Goal: Task Accomplishment & Management: Manage account settings

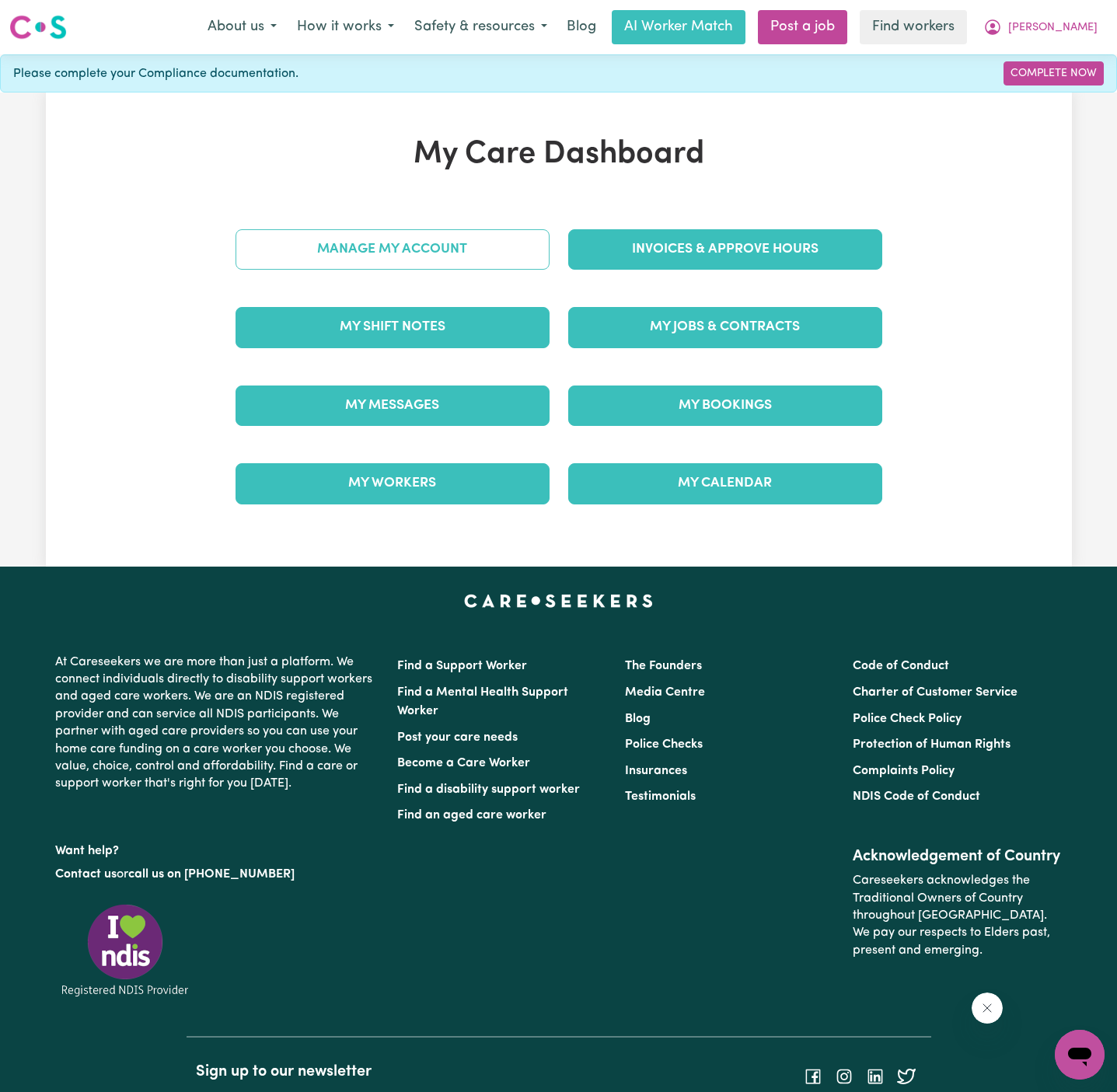
click at [489, 264] on link "Manage My Account" at bounding box center [392, 249] width 314 height 40
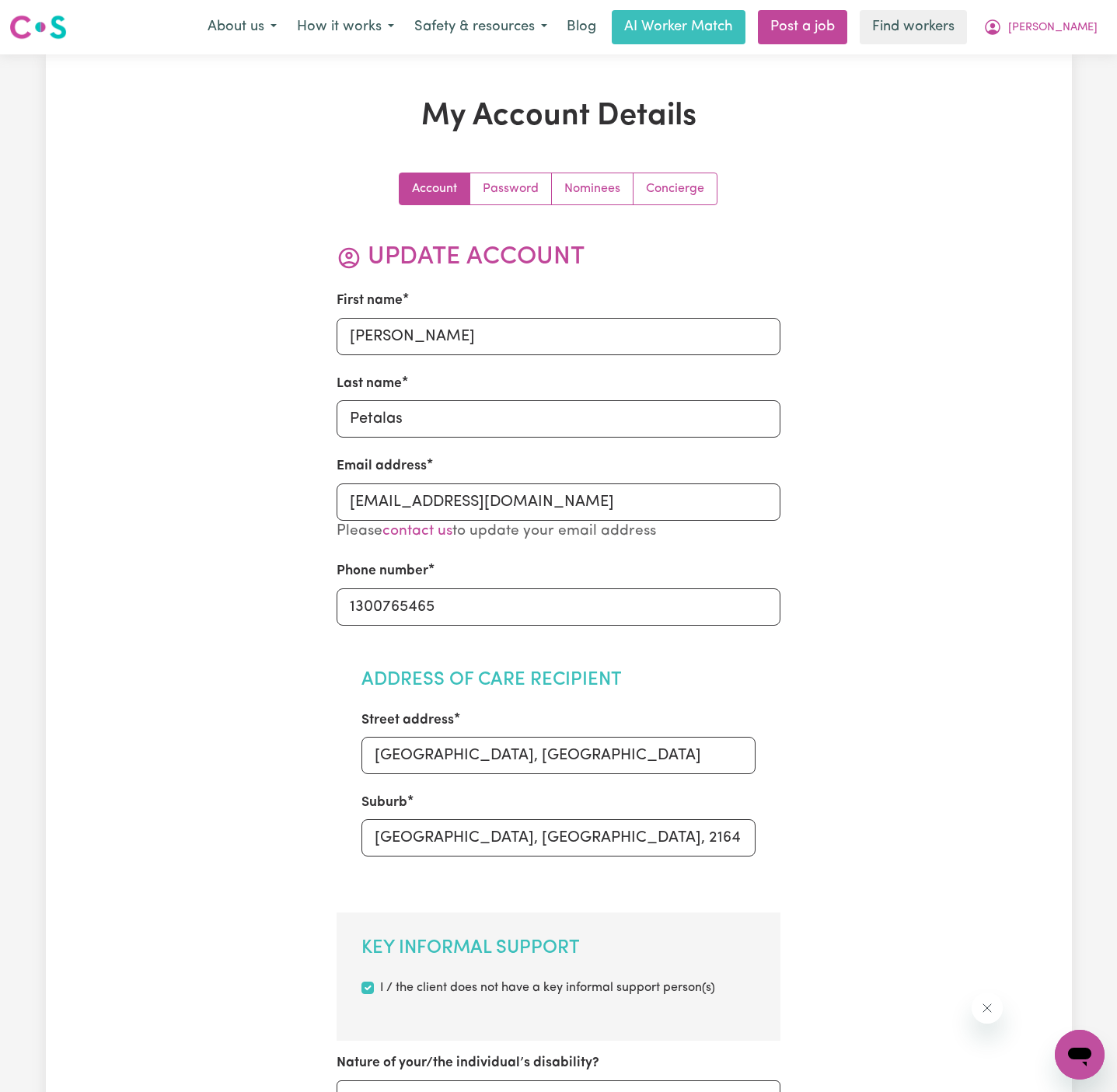
click at [488, 264] on h2 "Update Account" at bounding box center [558, 258] width 444 height 29
click at [616, 189] on link "Nominees" at bounding box center [593, 189] width 82 height 31
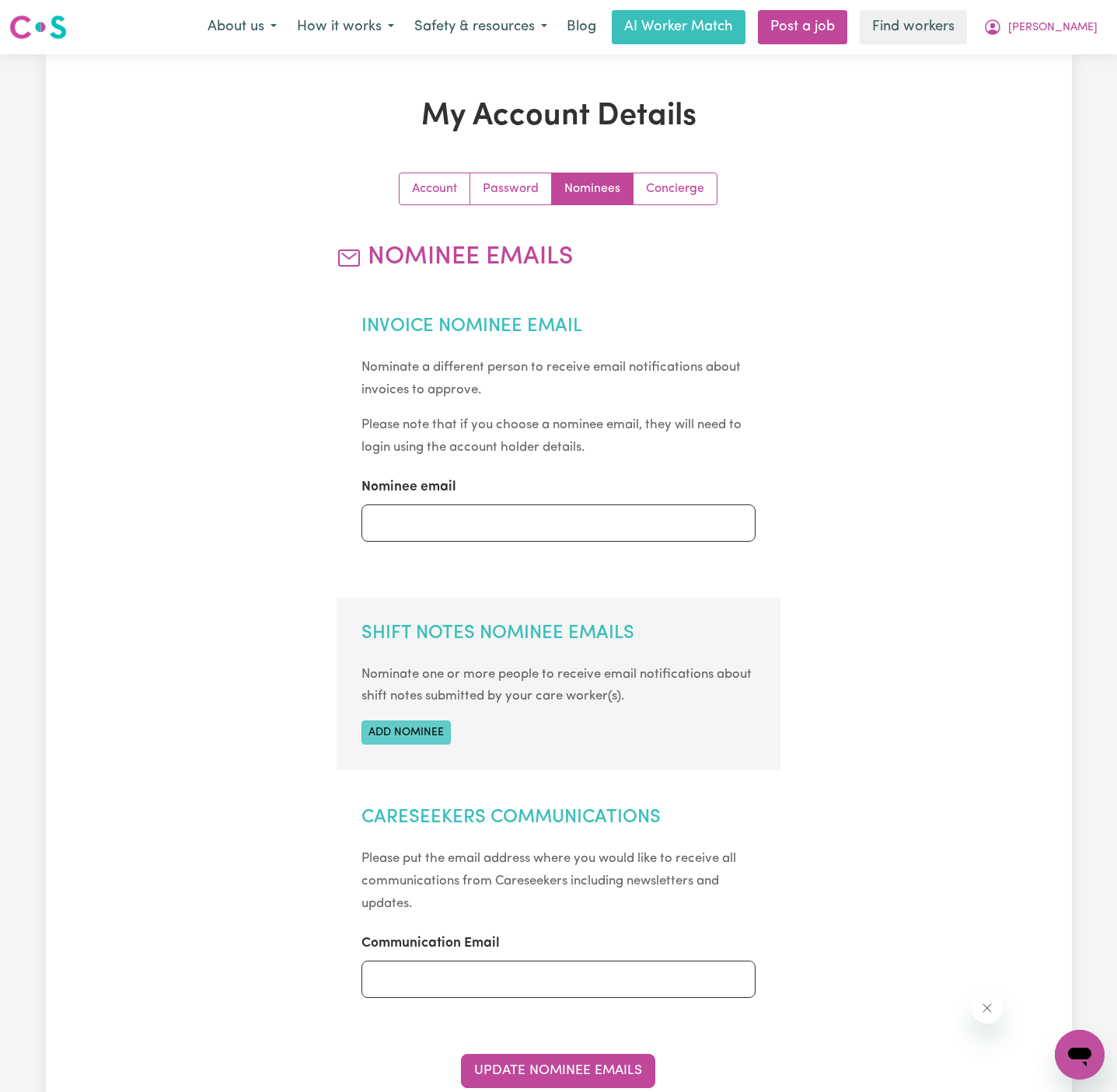
click at [413, 730] on button "Add nominee" at bounding box center [406, 732] width 89 height 24
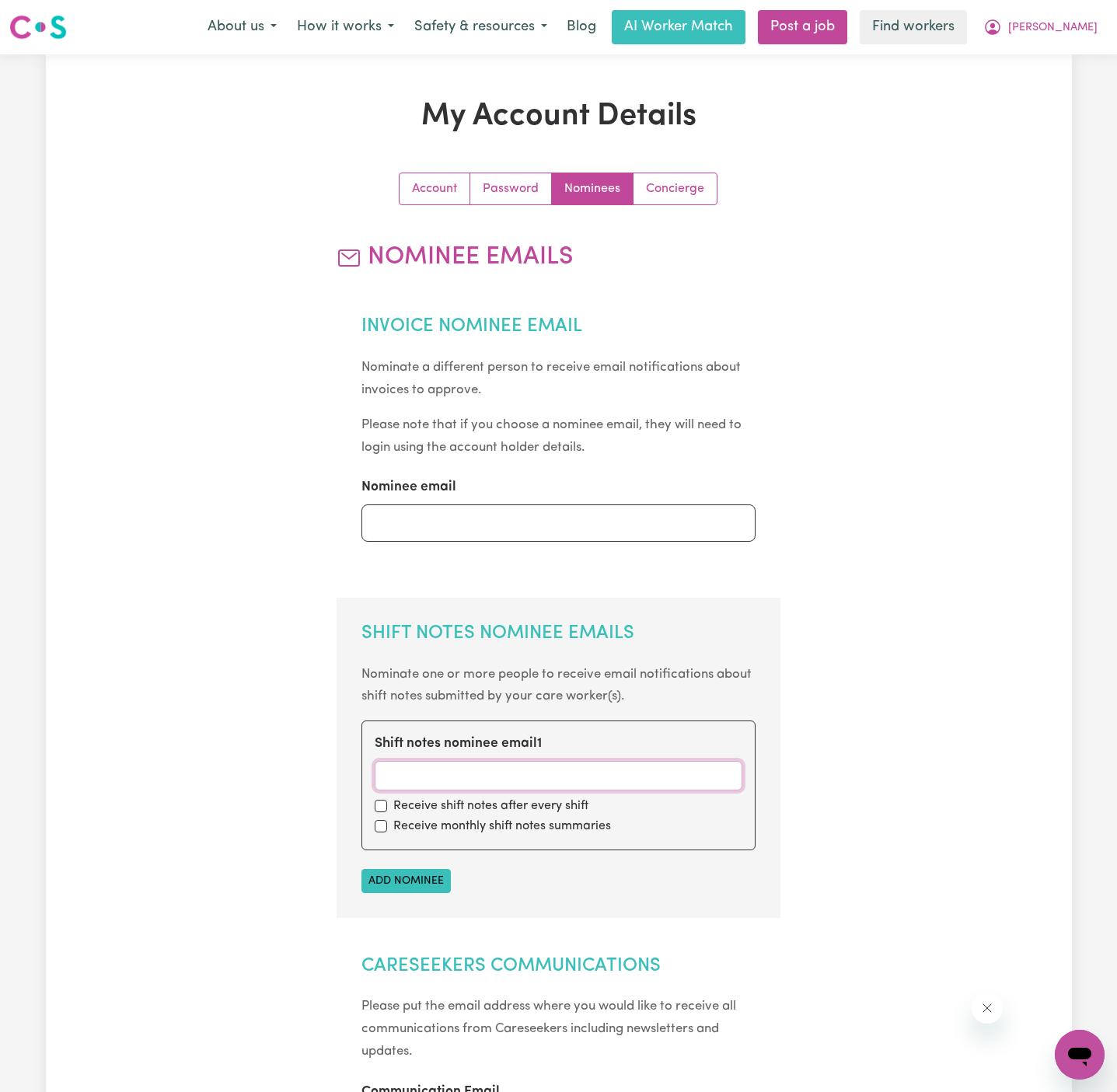
click at [433, 783] on input "Shift notes nominee email 1" at bounding box center [558, 776] width 368 height 29
paste input "[EMAIL_ADDRESS][DOMAIN_NAME]"
type input "[EMAIL_ADDRESS][DOMAIN_NAME]"
click at [376, 806] on input "checkbox" at bounding box center [381, 807] width 13 height 13
checkbox input "true"
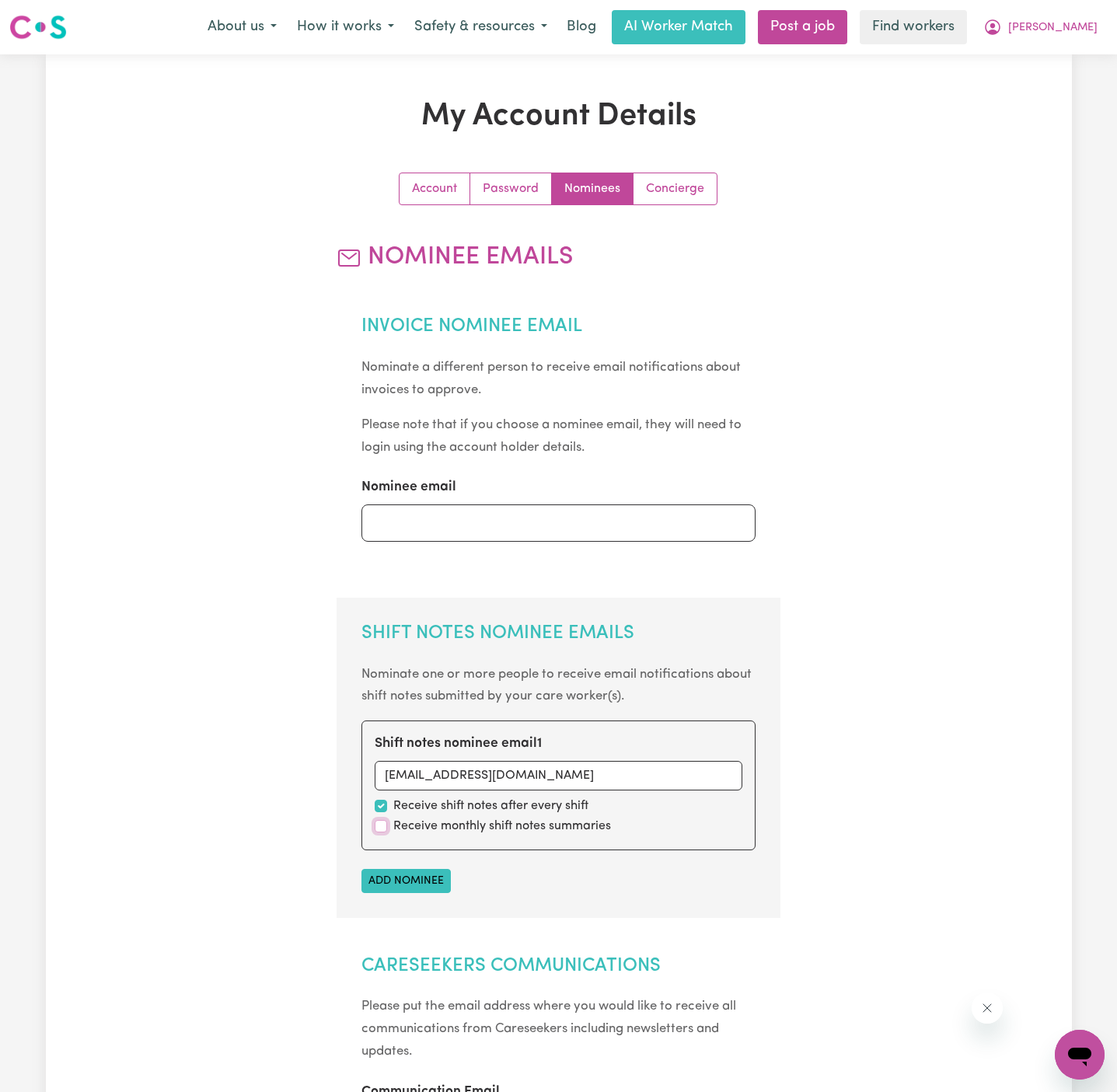
click at [377, 829] on input "checkbox" at bounding box center [381, 827] width 13 height 13
checkbox input "true"
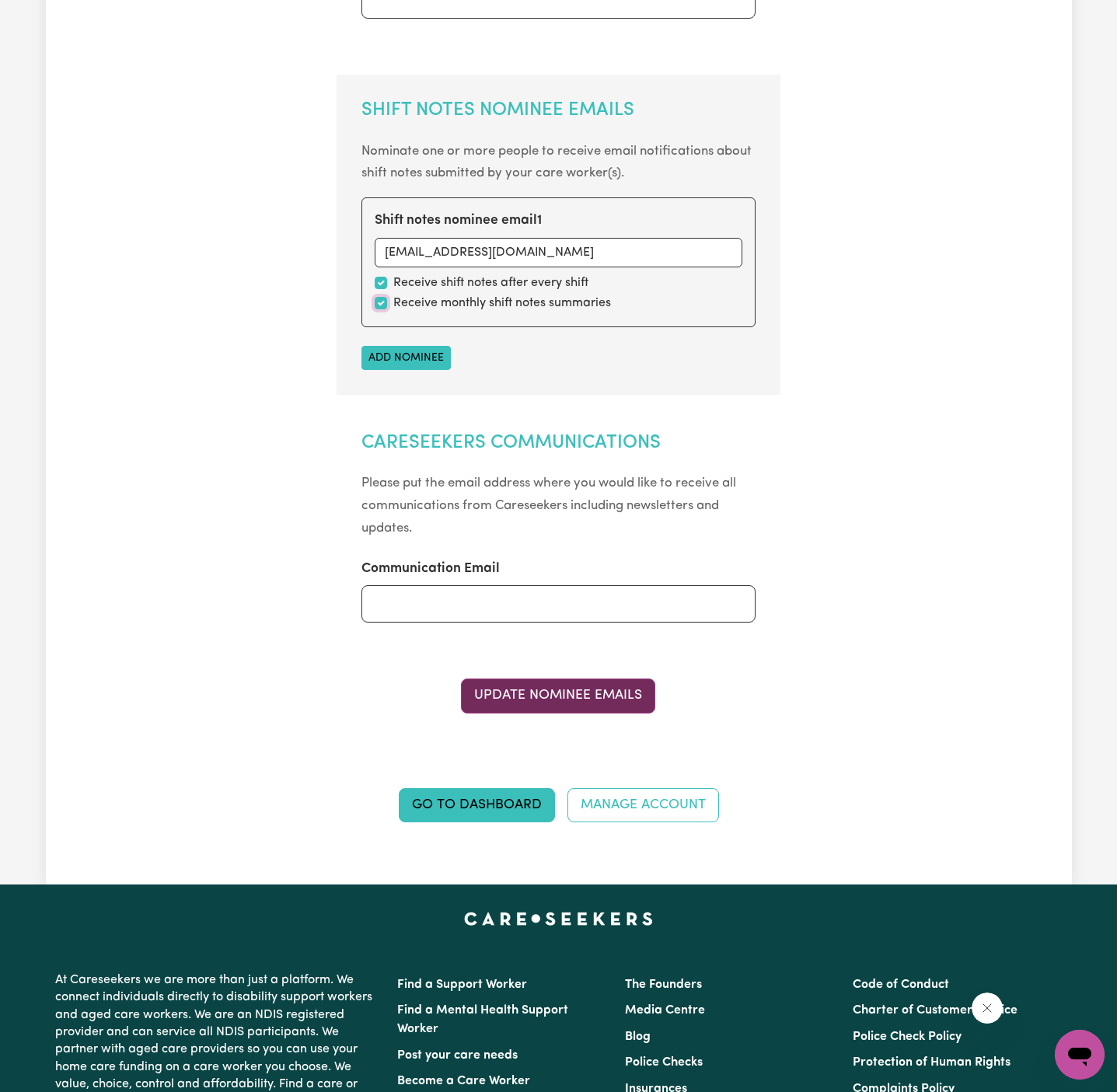
scroll to position [562, 0]
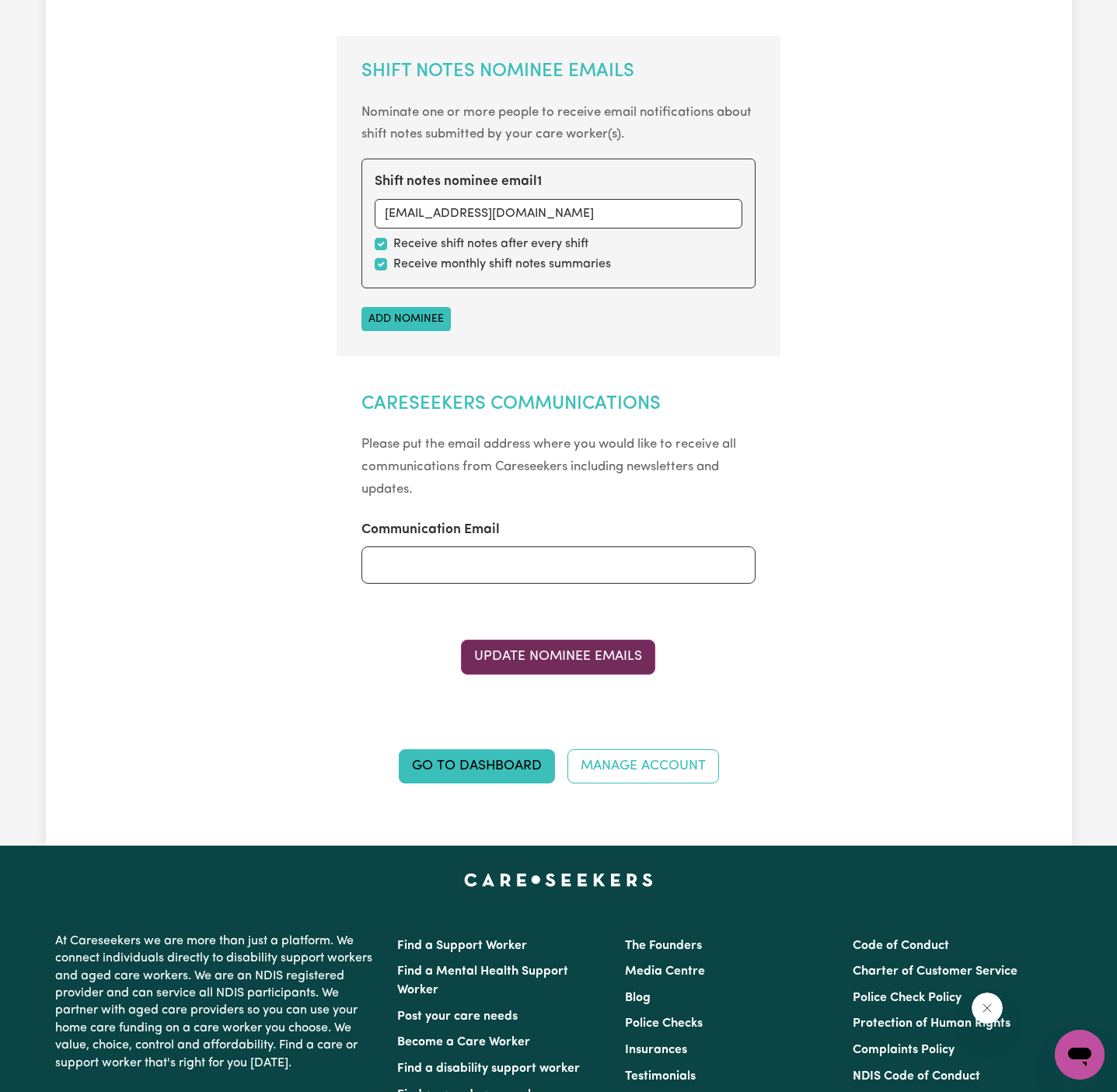
click at [554, 650] on button "Update Nominee Emails" at bounding box center [558, 657] width 194 height 34
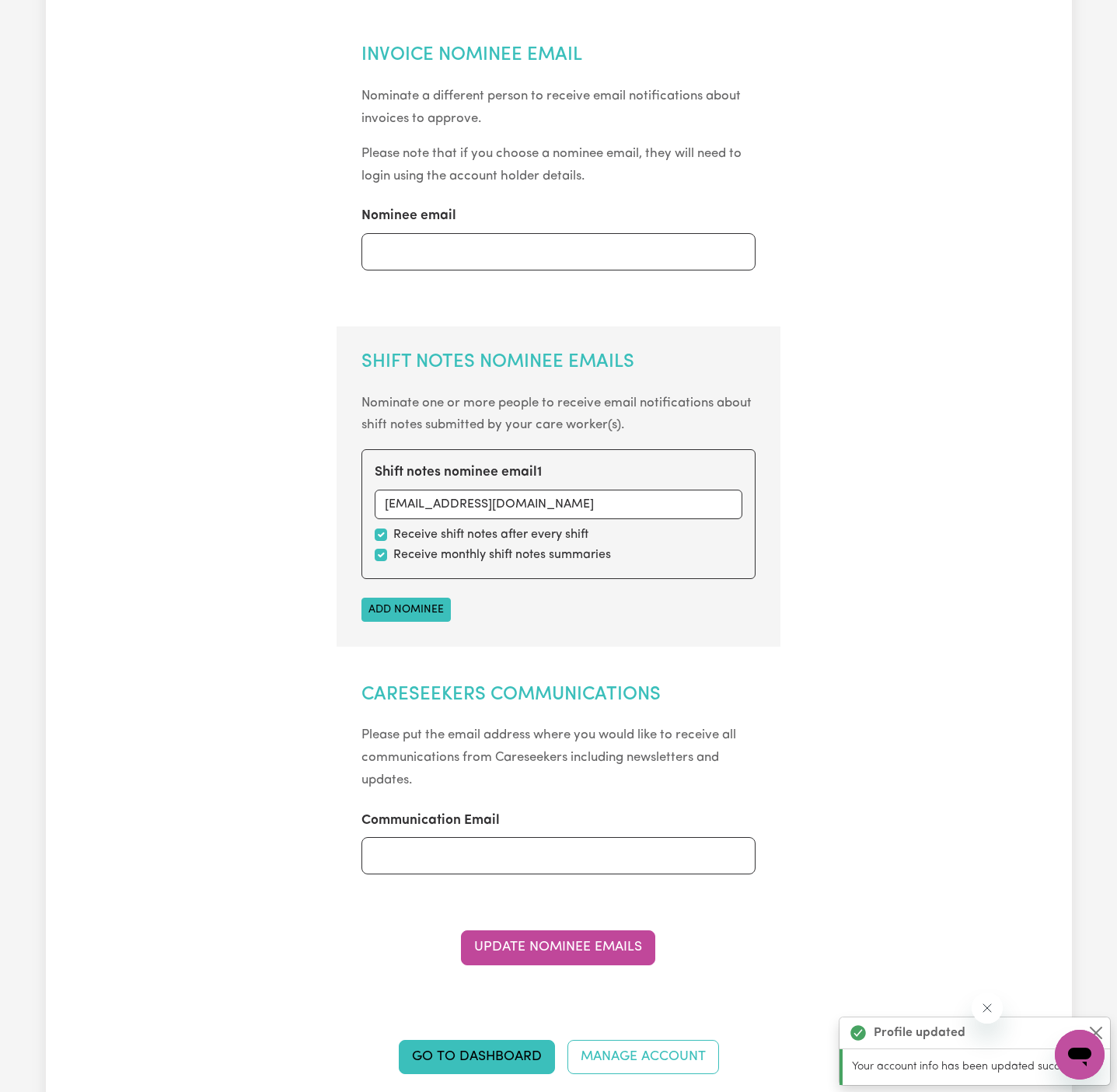
scroll to position [15, 0]
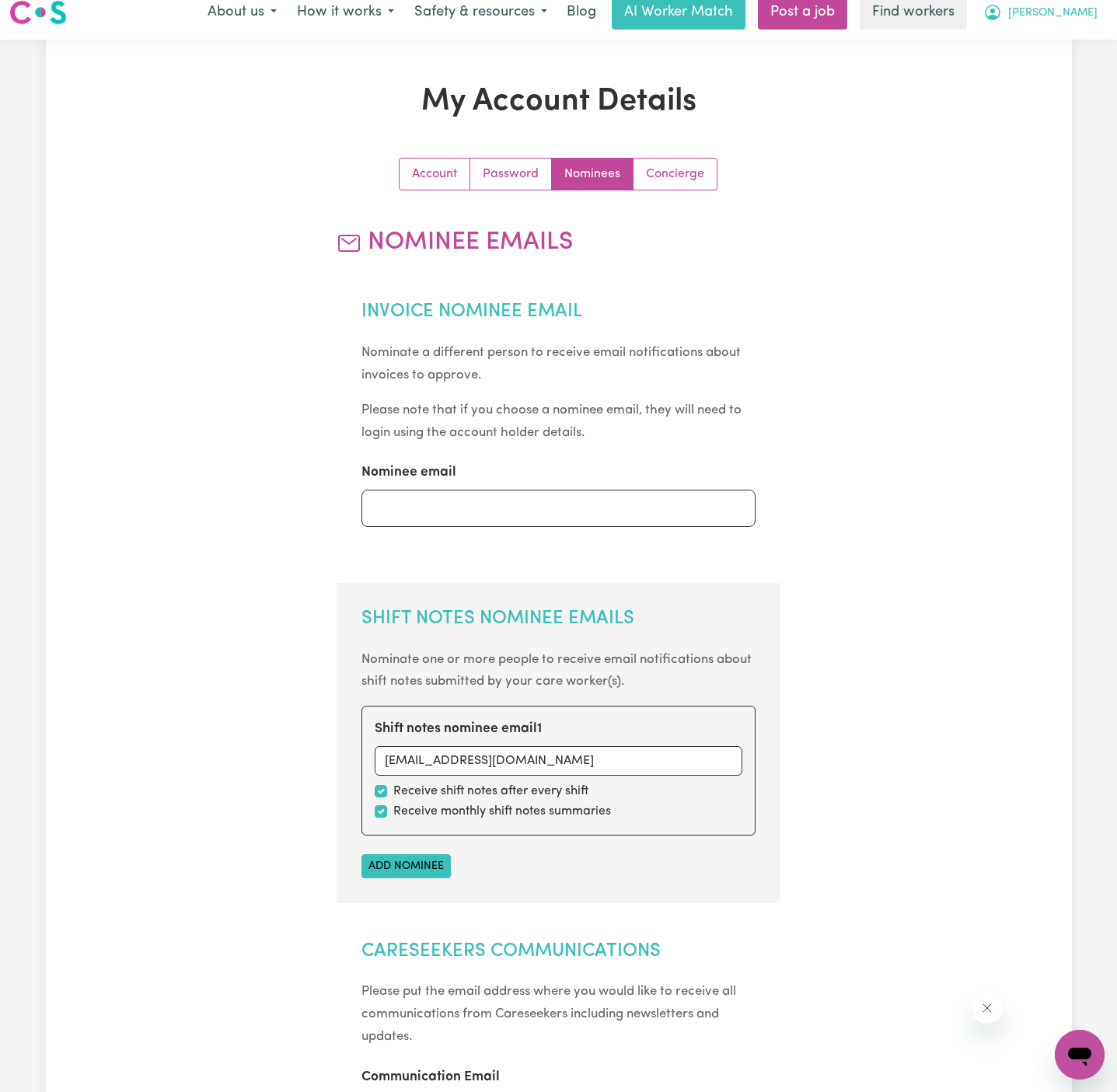
click at [1085, 17] on span "[PERSON_NAME]" at bounding box center [1053, 13] width 89 height 17
click at [1071, 38] on link "My Dashboard" at bounding box center [1046, 46] width 123 height 29
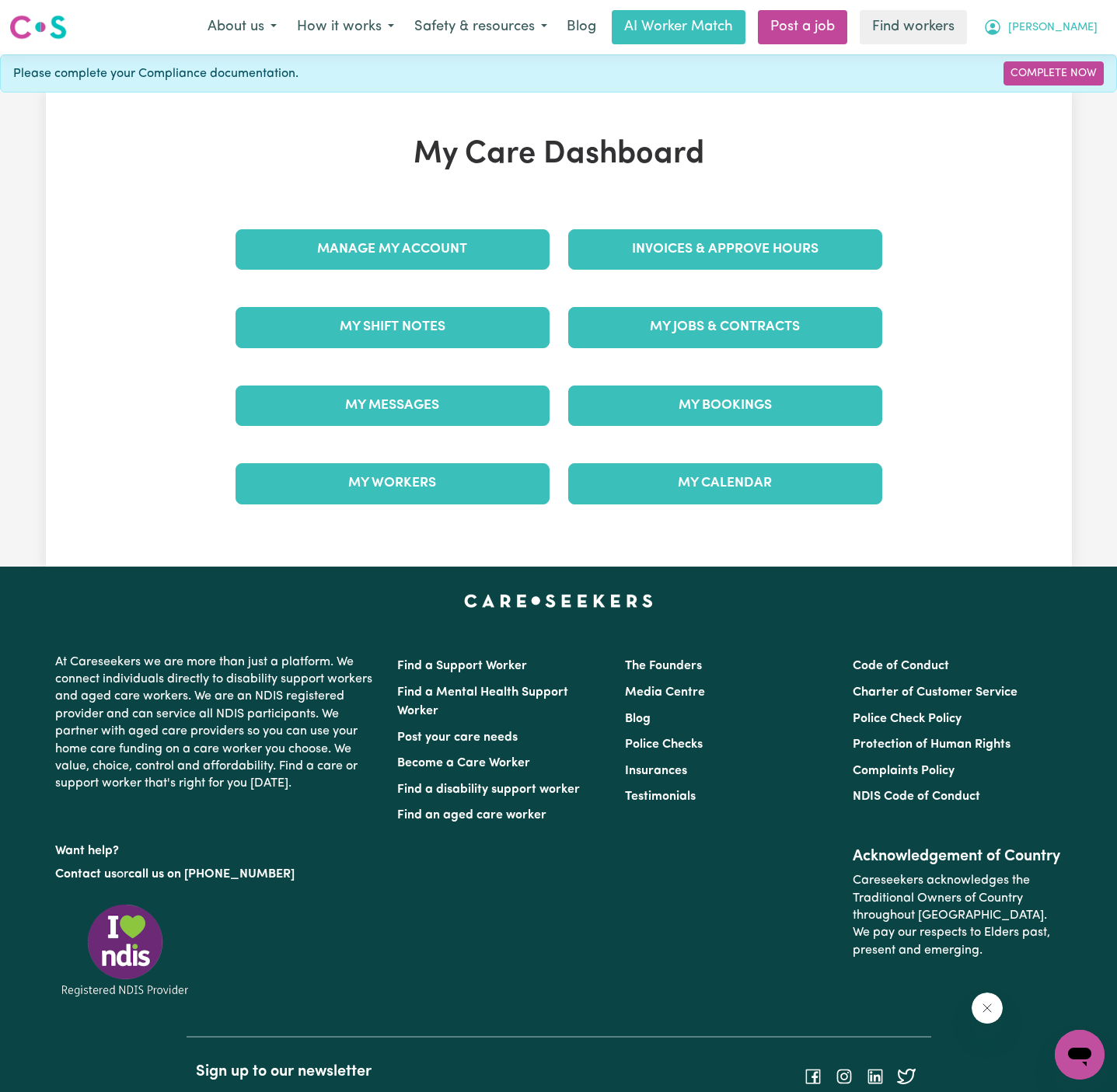
click at [1082, 29] on span "[PERSON_NAME]" at bounding box center [1053, 28] width 89 height 17
click at [1055, 90] on link "Logout" at bounding box center [1046, 89] width 123 height 29
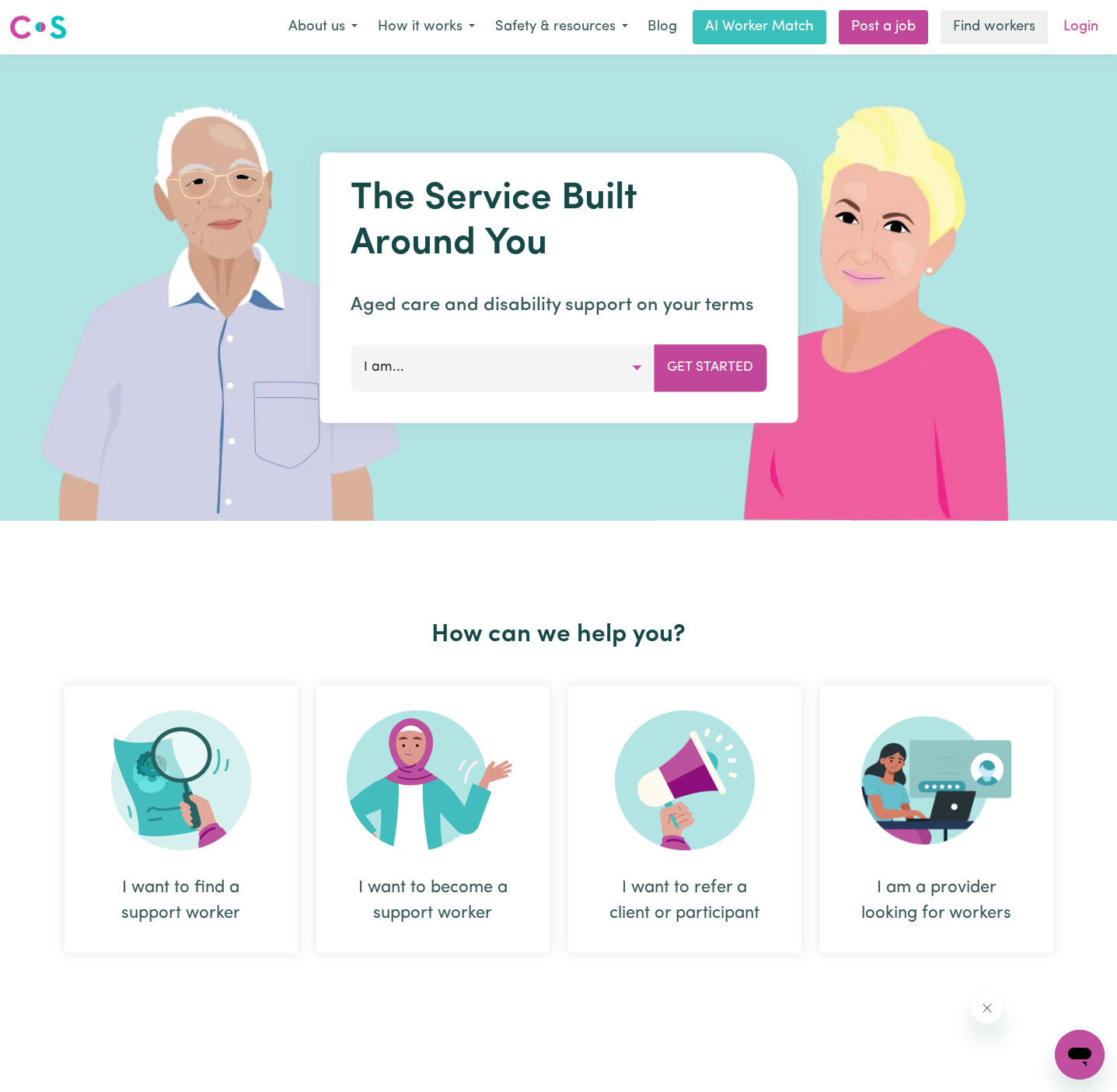
click at [1085, 20] on link "Login" at bounding box center [1081, 27] width 53 height 34
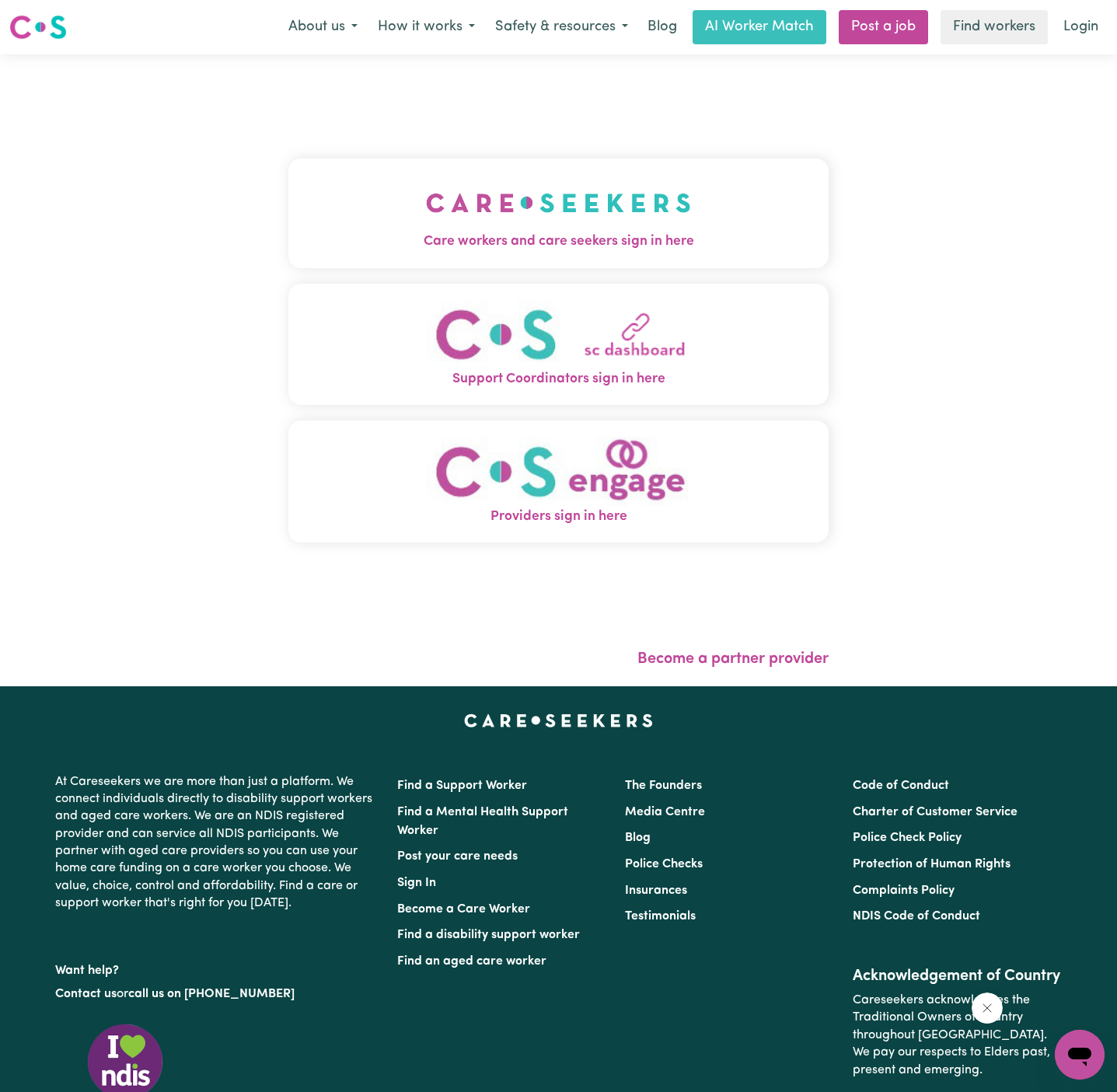
click at [430, 218] on img "Care workers and care seekers sign in here" at bounding box center [558, 202] width 265 height 58
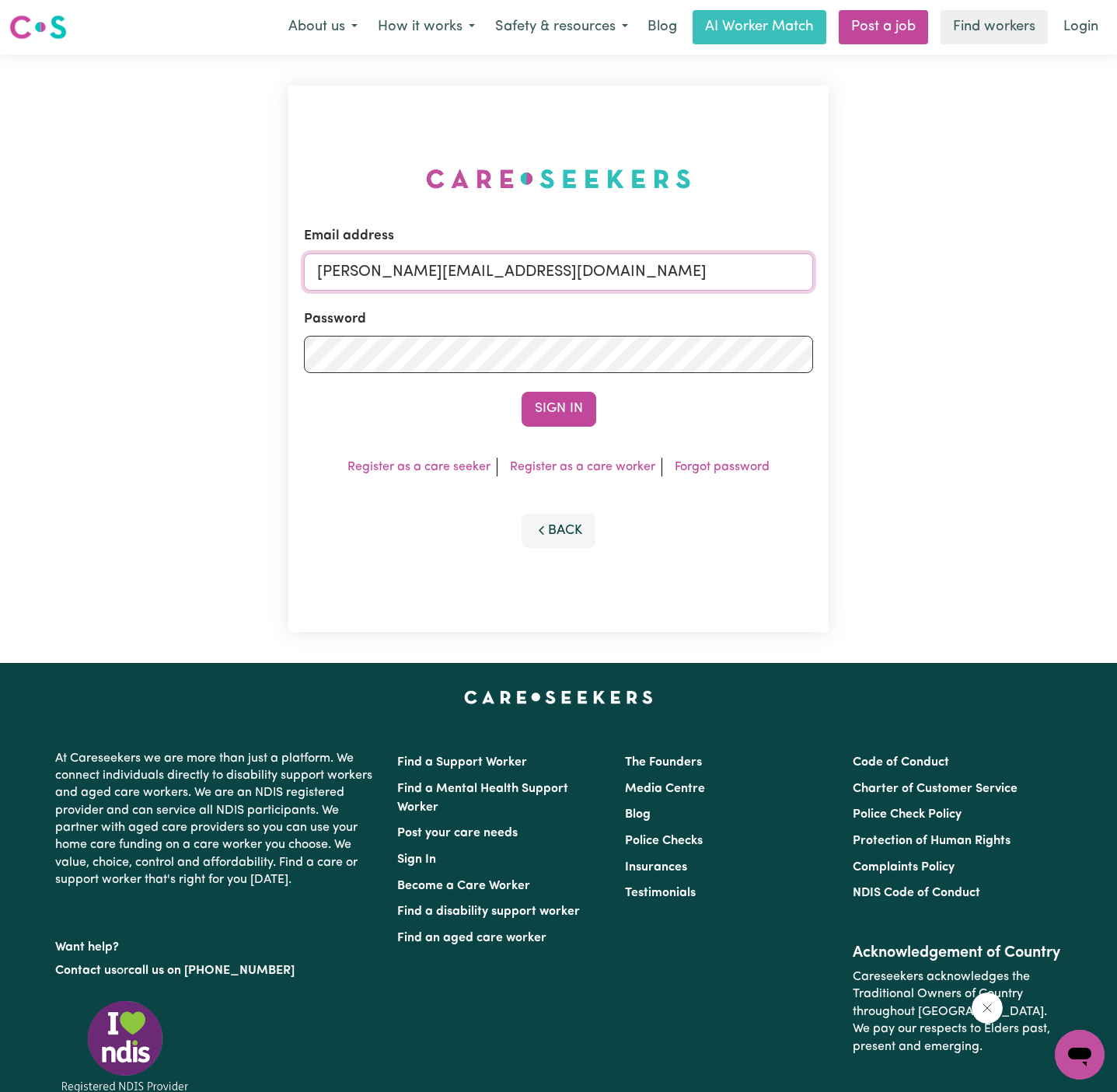
click at [560, 275] on input "[PERSON_NAME][EMAIL_ADDRESS][DOMAIN_NAME]" at bounding box center [558, 272] width 510 height 38
drag, startPoint x: 397, startPoint y: 272, endPoint x: 1127, endPoint y: 273, distance: 730.0
click at [1117, 273] on html "Menu About us How it works Safety & resources Blog AI Worker Match Post a job F…" at bounding box center [558, 640] width 1117 height 1282
type input "[EMAIL_ADDRESS][DOMAIN_NAME]"
click at [522, 392] on button "Sign In" at bounding box center [558, 408] width 75 height 34
